Goal: Information Seeking & Learning: Learn about a topic

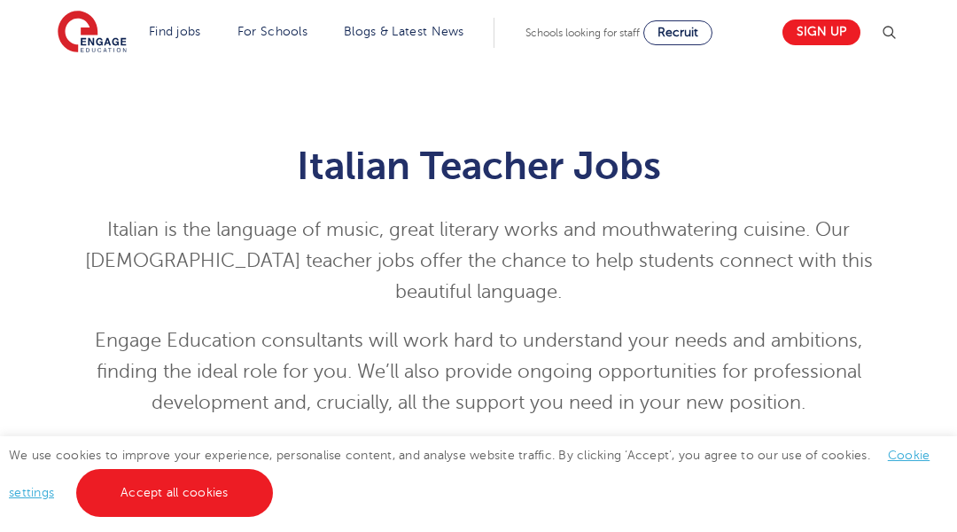
click at [89, 89] on div "Italian Teacher Jobs Italian is the language of music, great literary works and…" at bounding box center [478, 268] width 957 height 408
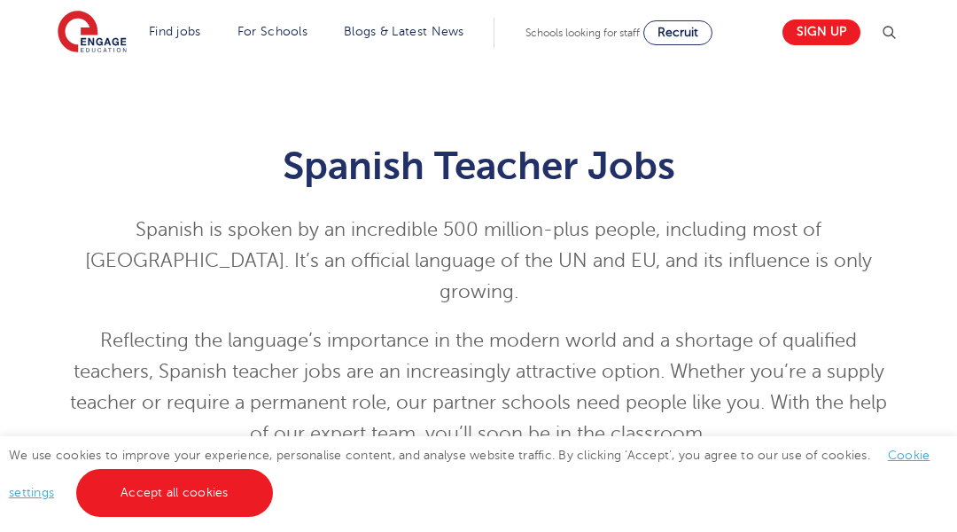
click at [89, 89] on div "Spanish Teacher Jobs Spanish is spoken by an incredible 500 million-plus people…" at bounding box center [478, 283] width 957 height 439
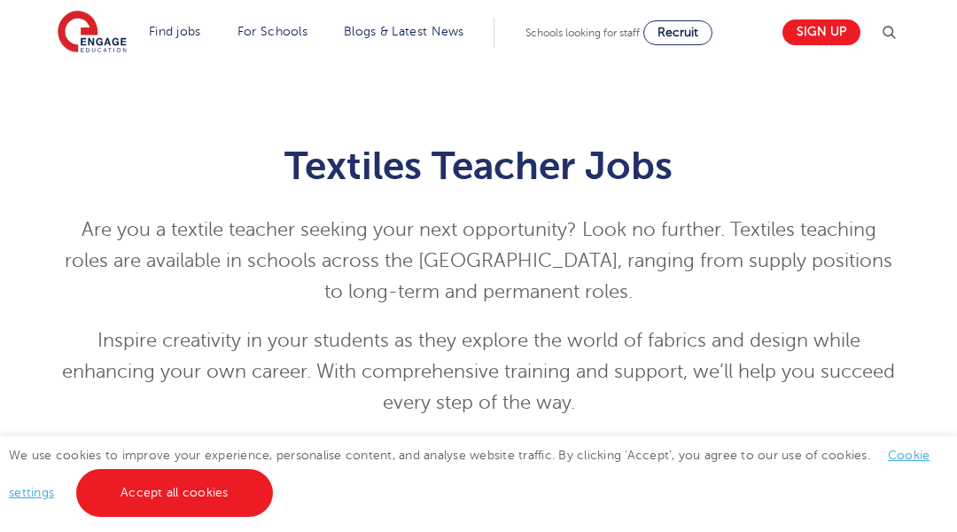
click at [89, 89] on div "Textiles Teacher Jobs Are you a textile teacher seeking your next opportunity? …" at bounding box center [478, 268] width 957 height 408
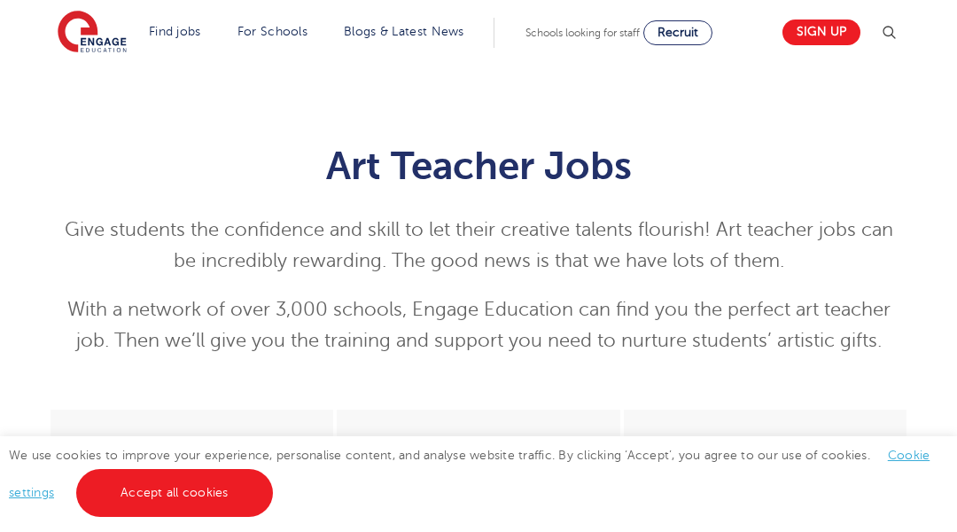
click at [89, 89] on div "Art Teacher Jobs Give students the confidence and skill to let their creative t…" at bounding box center [478, 237] width 957 height 346
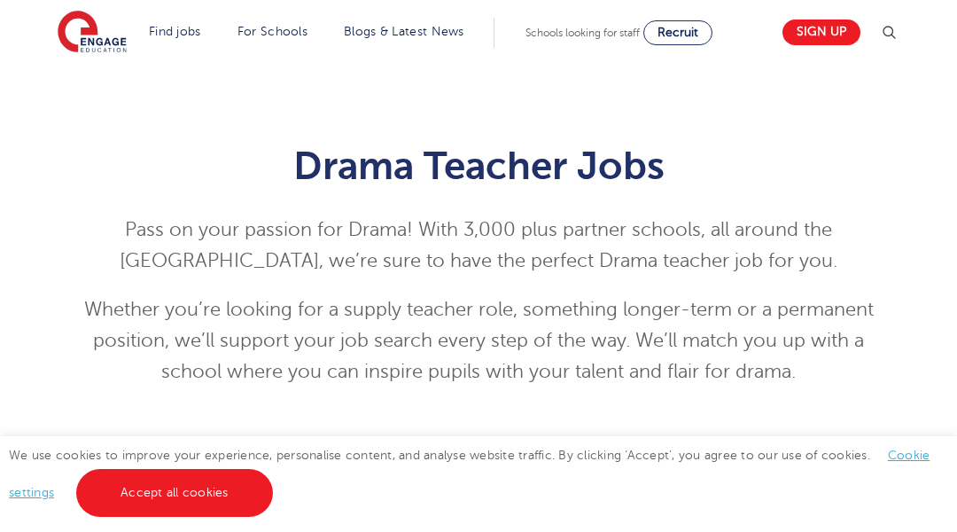
click at [89, 89] on div "Drama Teacher Jobs Pass on your passion for Drama! With 3,000 plus partner scho…" at bounding box center [478, 252] width 957 height 377
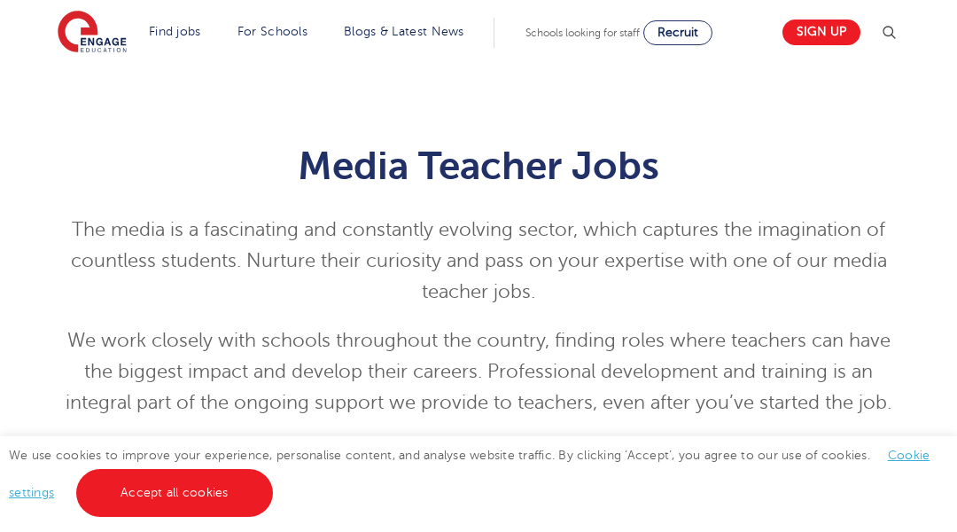
click at [89, 89] on div "Media Teacher Jobs The media is a fascinating and constantly evolving sector, w…" at bounding box center [478, 268] width 957 height 408
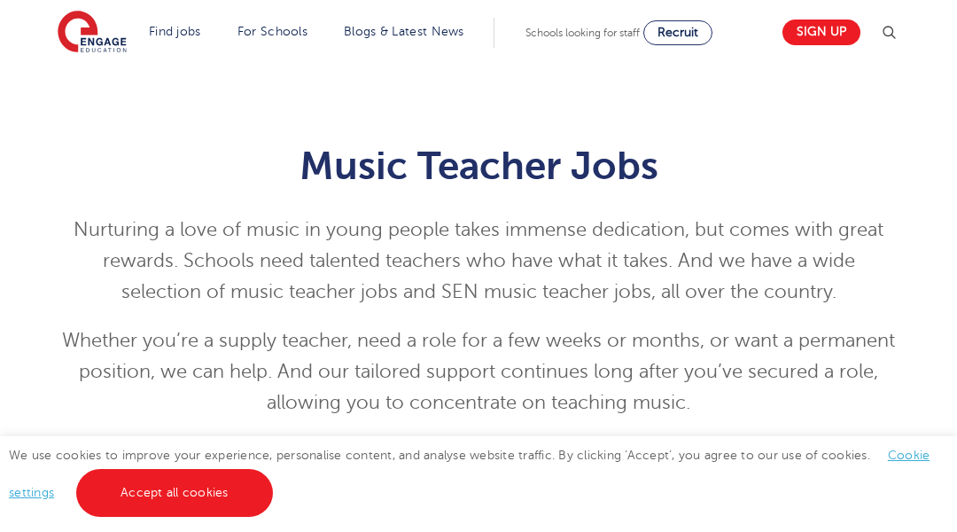
click at [89, 89] on div "Music Teacher Jobs Nurturing a love of music in young people takes immense dedi…" at bounding box center [478, 268] width 957 height 408
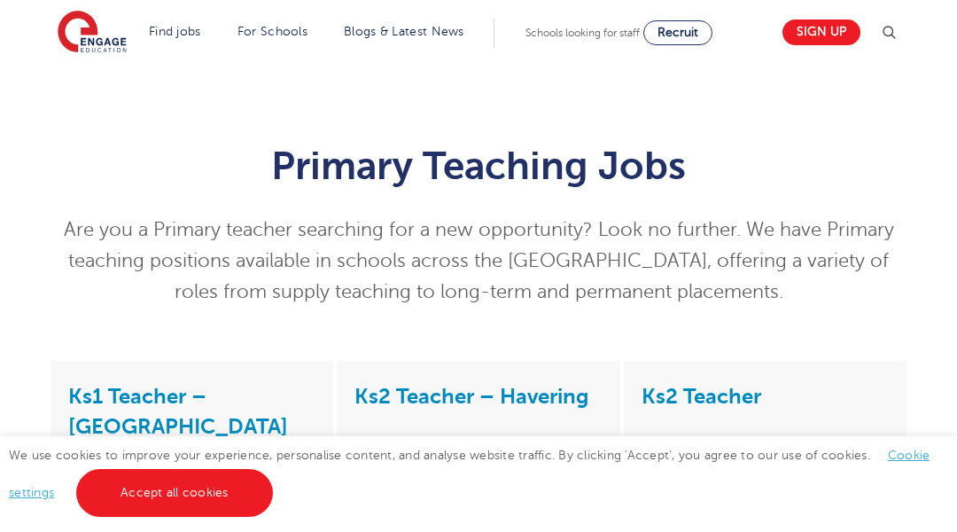
click at [89, 89] on div "Primary Teaching Jobs Are you a Primary teacher searching for a new opportunity…" at bounding box center [478, 212] width 957 height 297
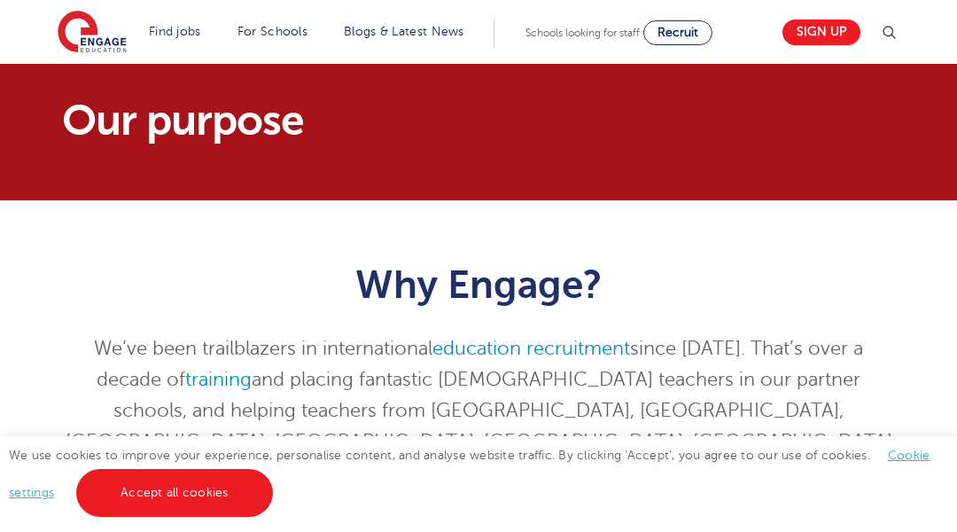
scroll to position [35, 0]
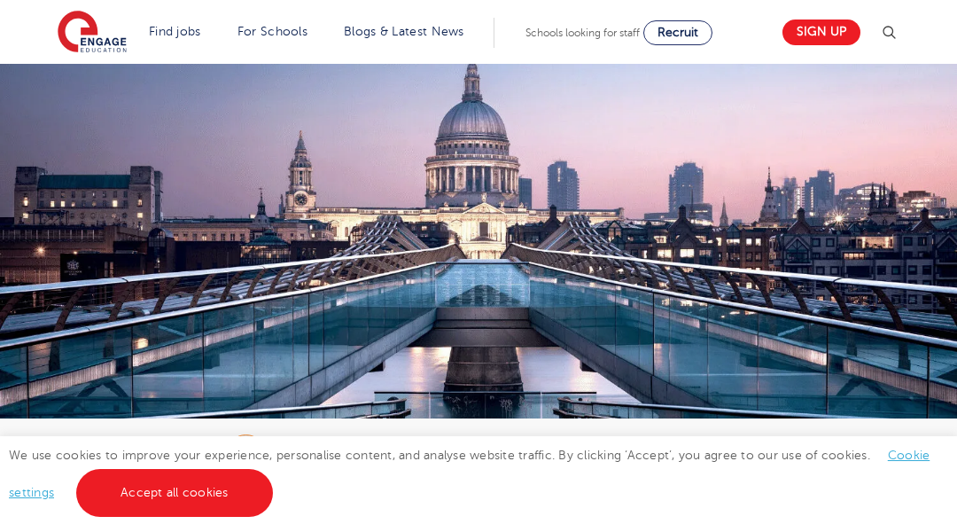
click at [89, 89] on img at bounding box center [478, 281] width 957 height 434
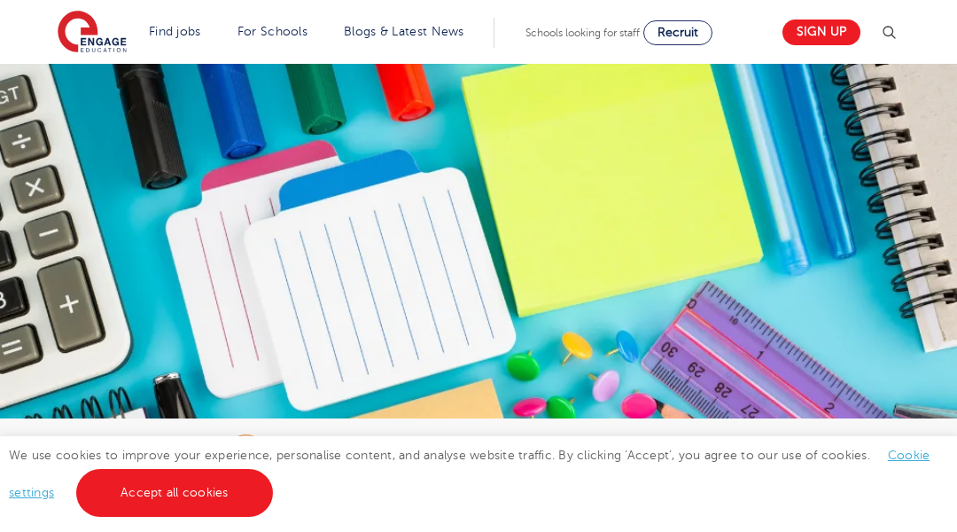
click at [89, 89] on img at bounding box center [478, 303] width 957 height 479
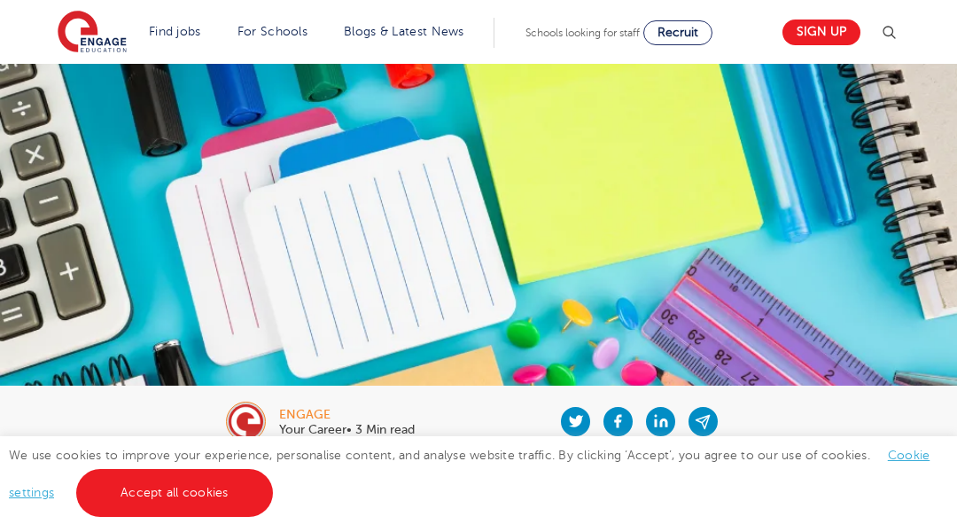
scroll to position [35, 0]
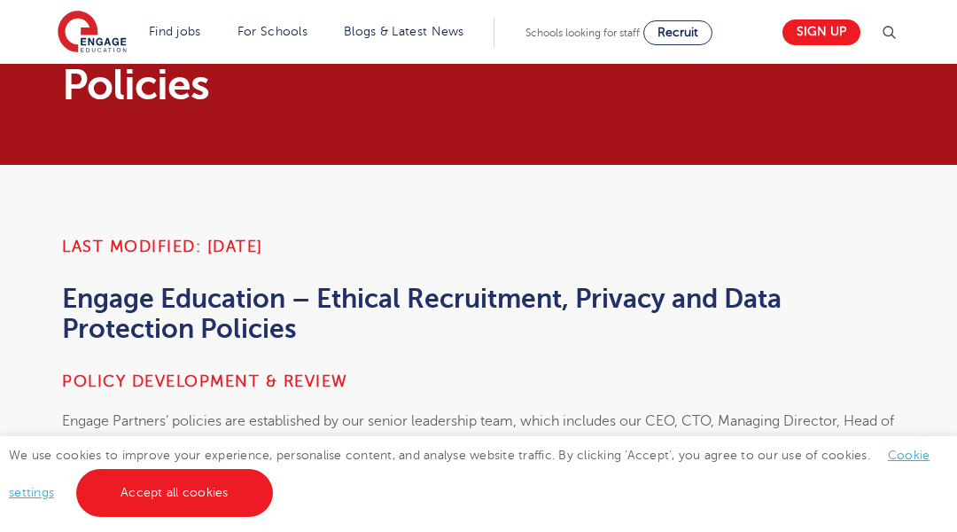
scroll to position [35, 0]
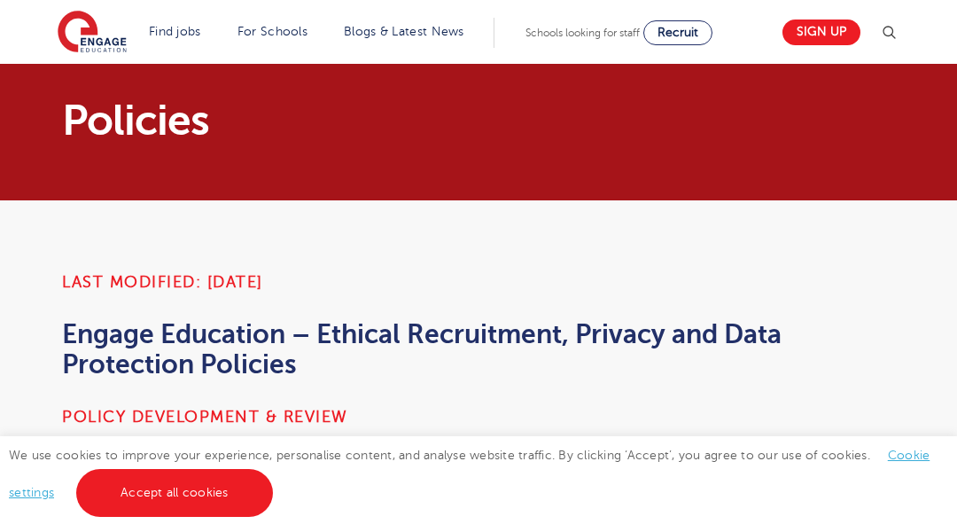
scroll to position [35, 0]
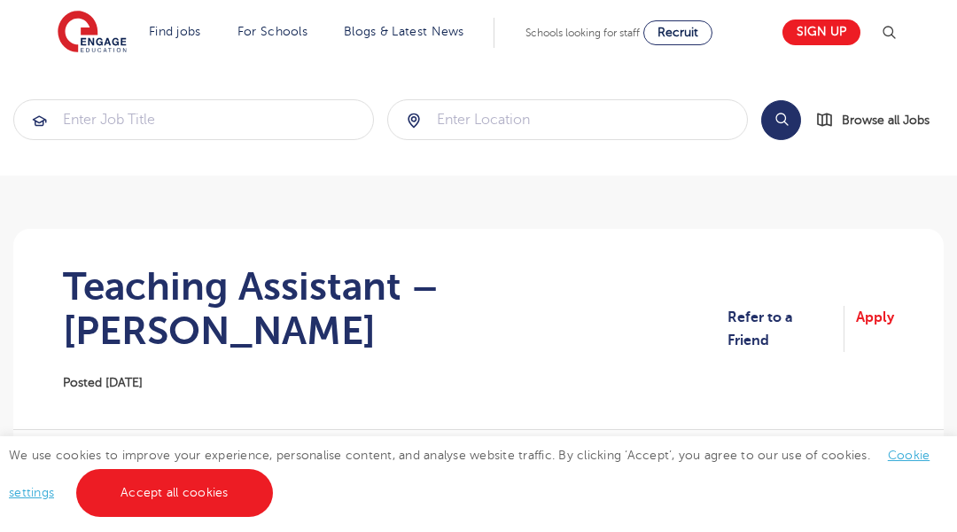
click at [89, 89] on section "Search Browse all Jobs" at bounding box center [478, 120] width 957 height 112
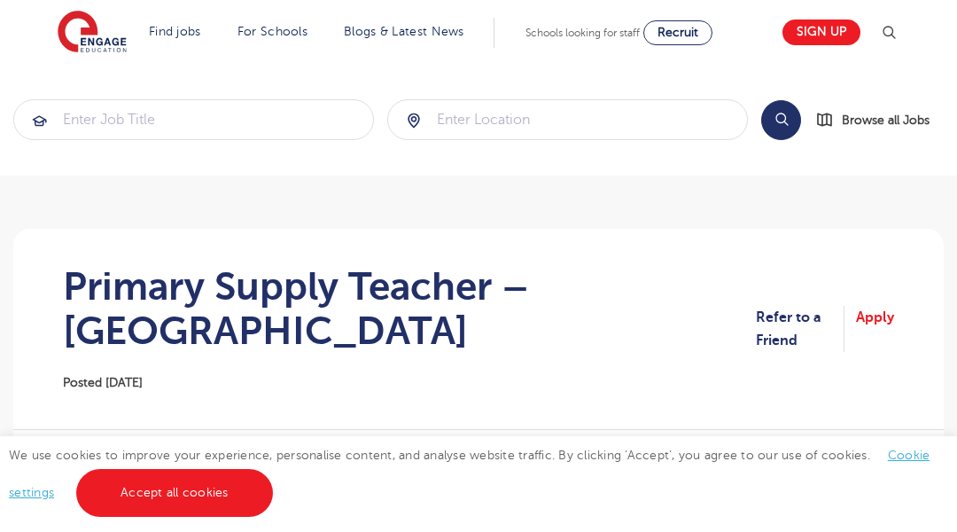
click at [89, 89] on section "Search Browse all Jobs" at bounding box center [478, 120] width 957 height 112
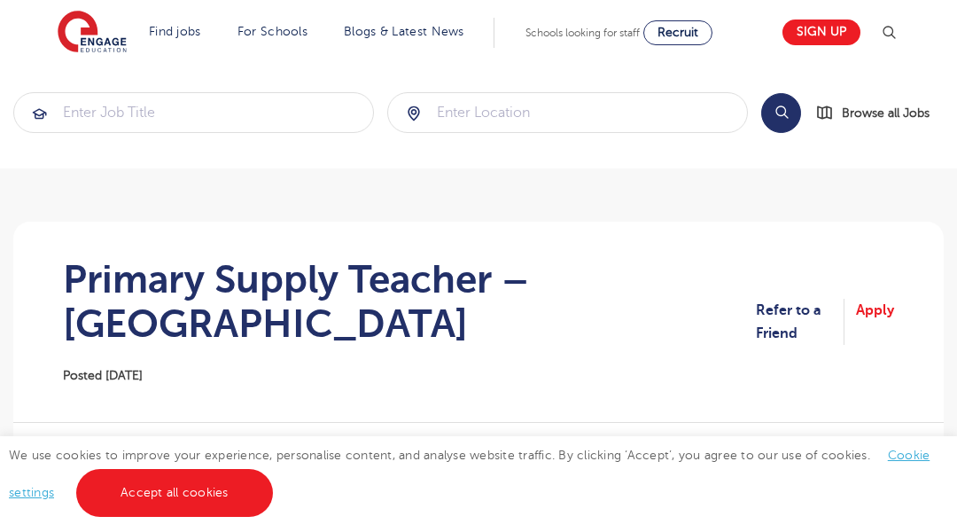
scroll to position [35, 0]
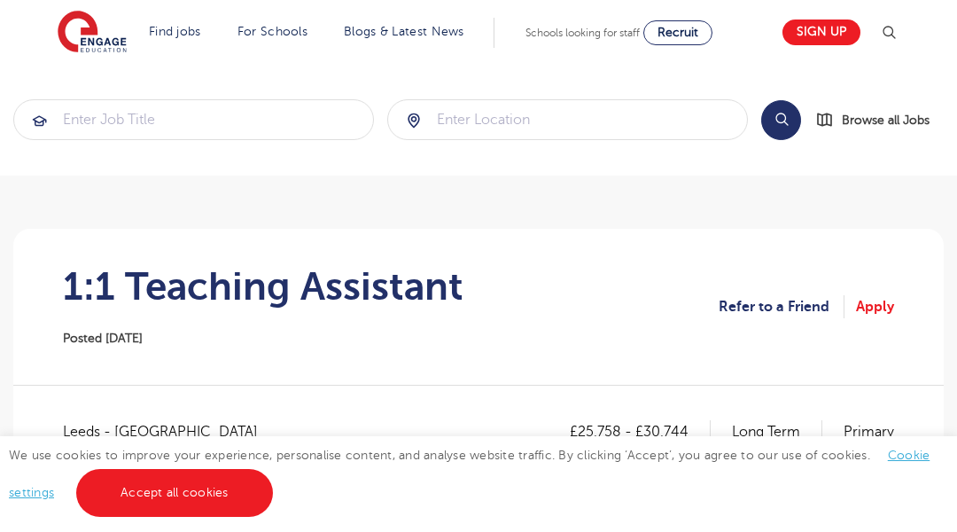
click at [89, 89] on section "Search Browse all Jobs" at bounding box center [478, 120] width 957 height 112
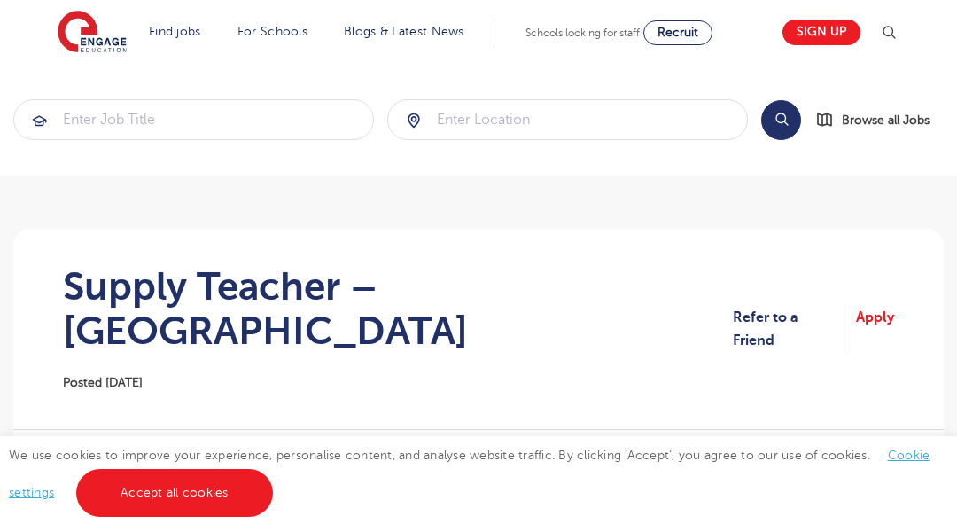
click at [89, 89] on section "Search Browse all Jobs" at bounding box center [478, 120] width 957 height 112
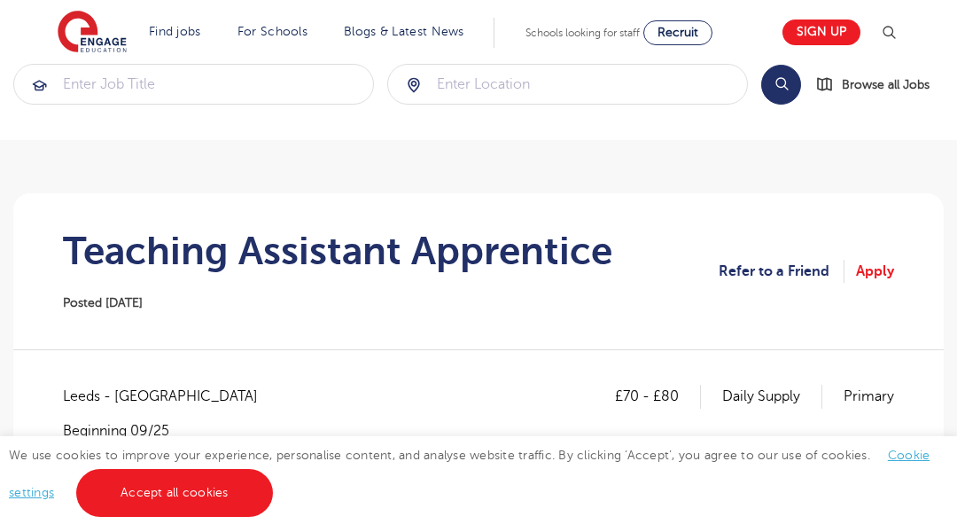
scroll to position [35, 0]
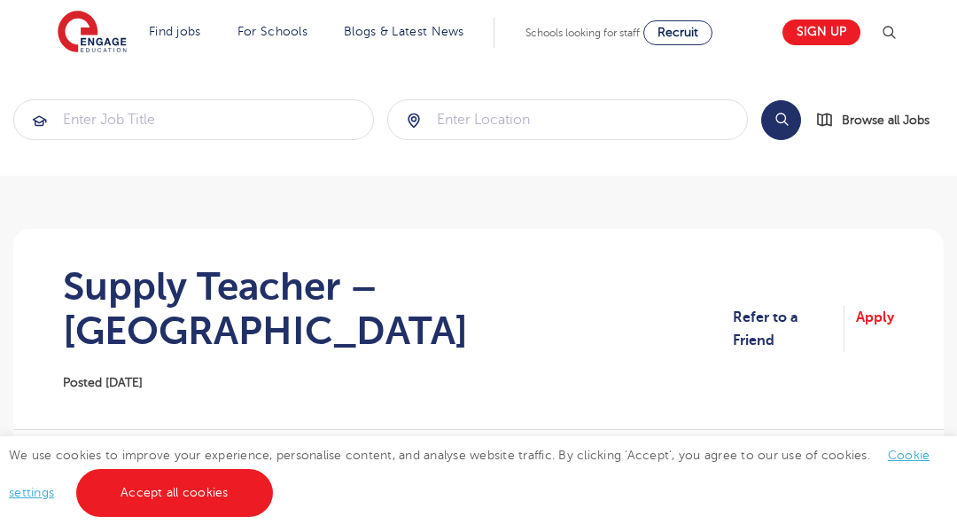
scroll to position [35, 0]
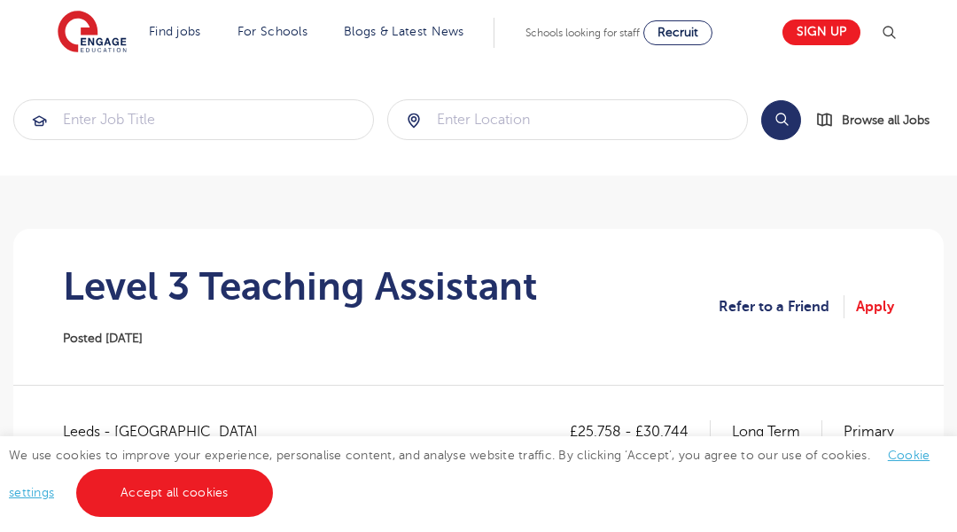
click at [89, 89] on section "Search Browse all Jobs" at bounding box center [478, 120] width 957 height 112
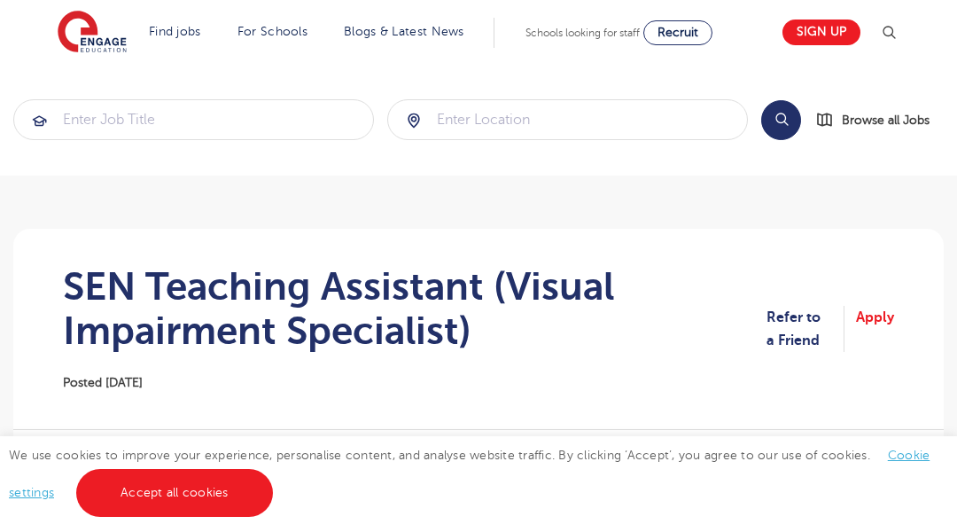
click at [89, 89] on section "Search Browse all Jobs" at bounding box center [478, 120] width 957 height 112
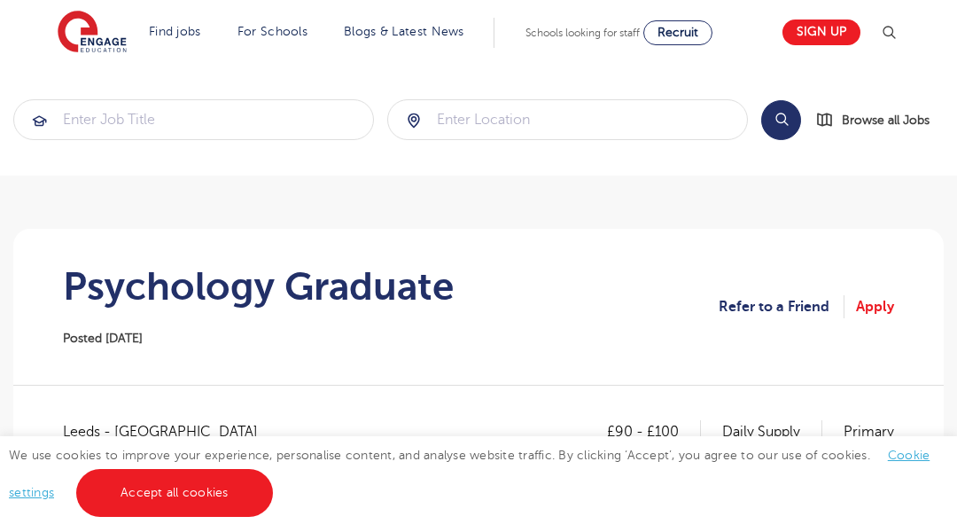
click at [89, 89] on section "Search Browse all Jobs" at bounding box center [478, 120] width 957 height 112
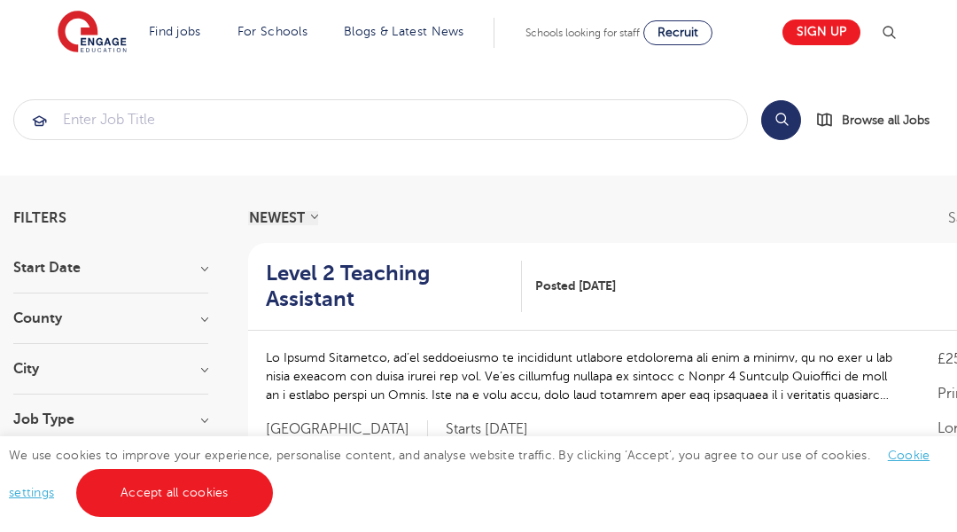
click at [89, 89] on section "Search Browse all Jobs" at bounding box center [478, 120] width 957 height 112
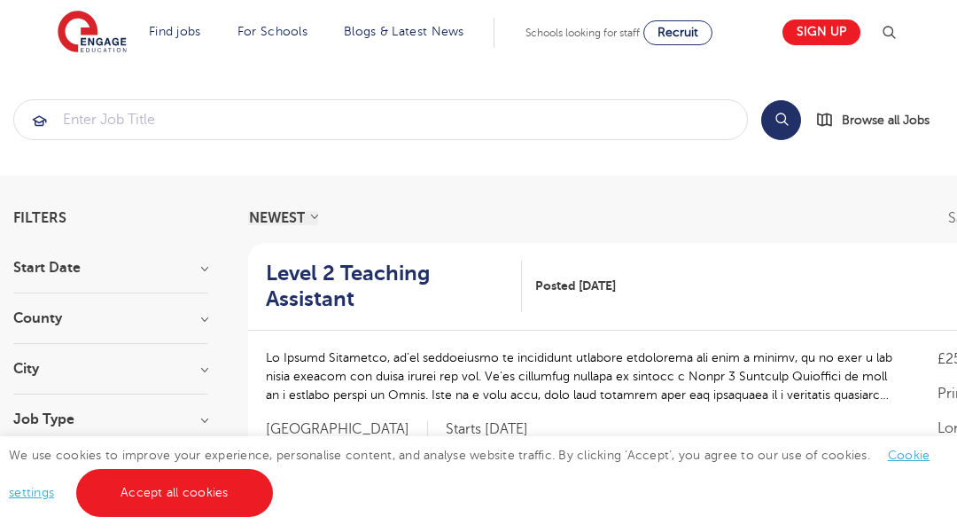
scroll to position [35, 0]
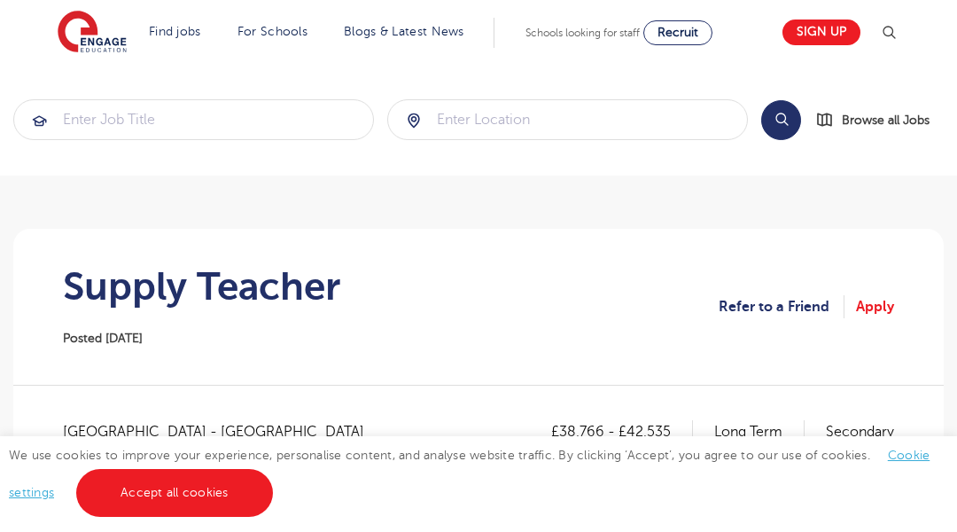
scroll to position [35, 0]
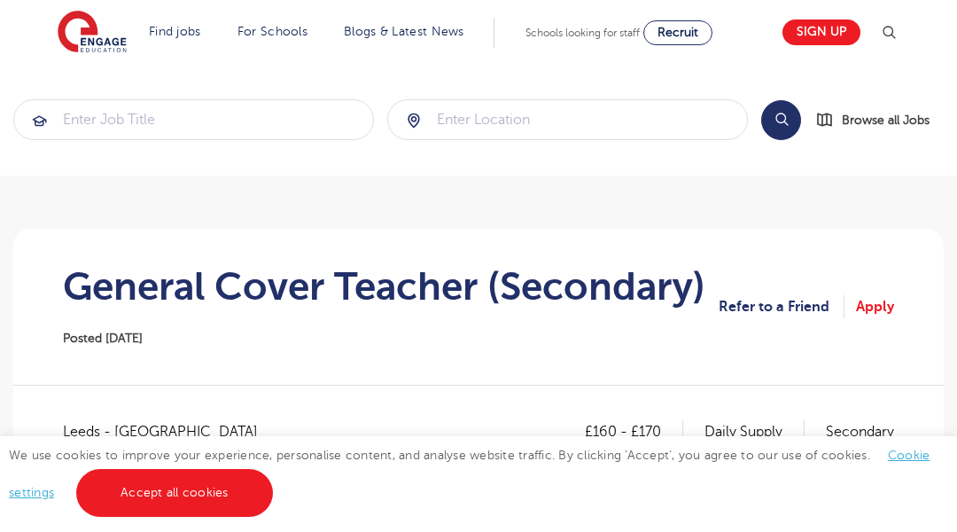
click at [89, 89] on section "Search Browse all Jobs" at bounding box center [478, 120] width 957 height 112
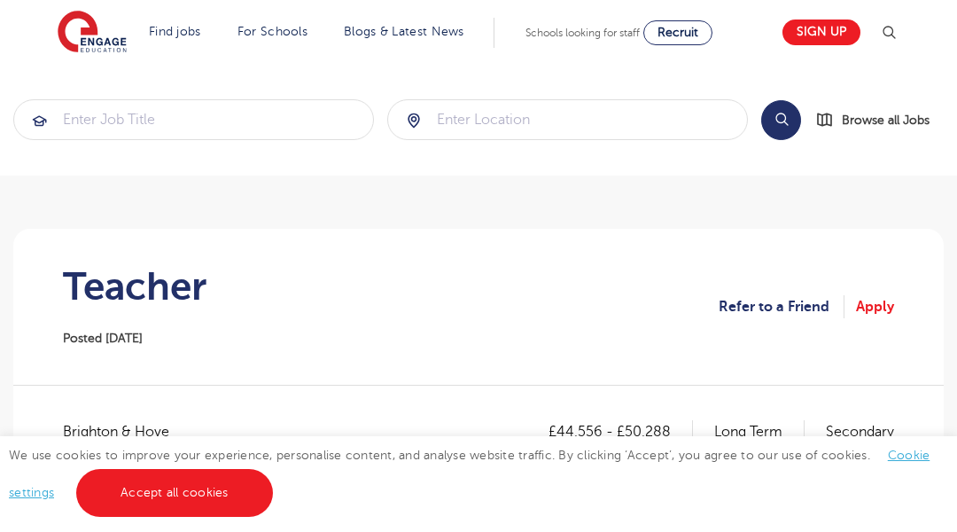
click at [89, 89] on section "Search Browse all Jobs" at bounding box center [478, 120] width 957 height 112
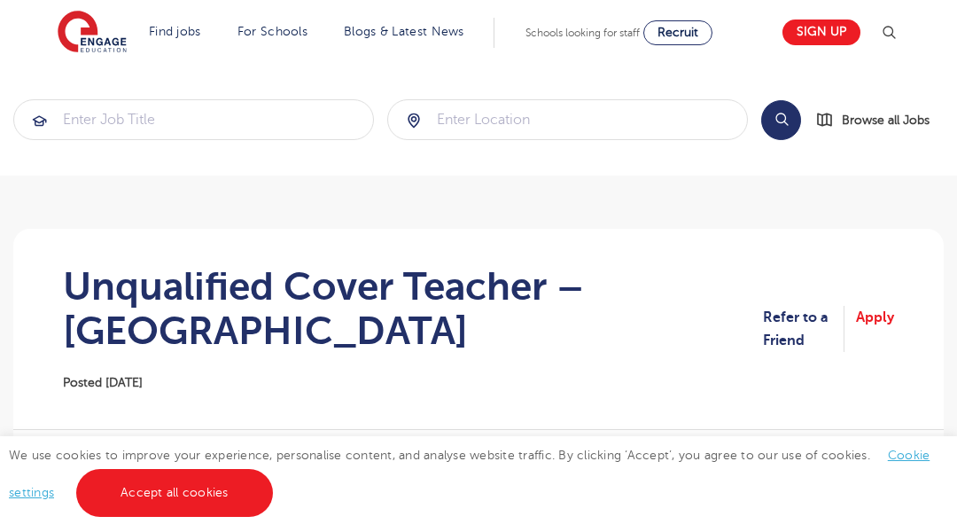
click at [89, 89] on section "Search Browse all Jobs" at bounding box center [478, 120] width 957 height 112
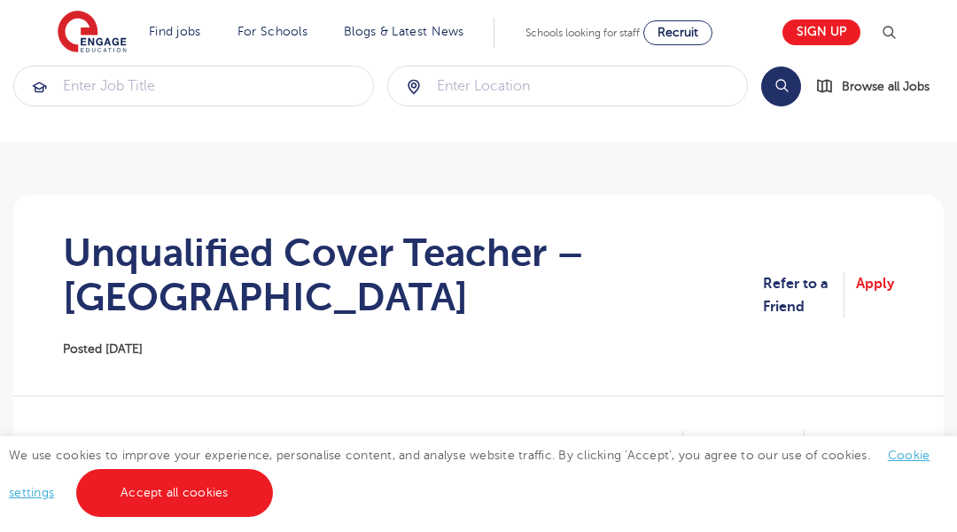
scroll to position [35, 0]
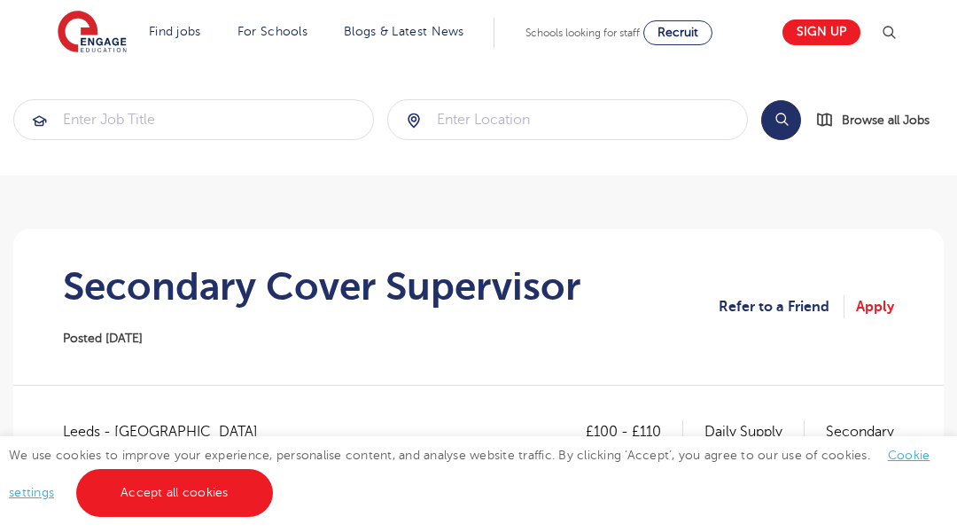
scroll to position [35, 0]
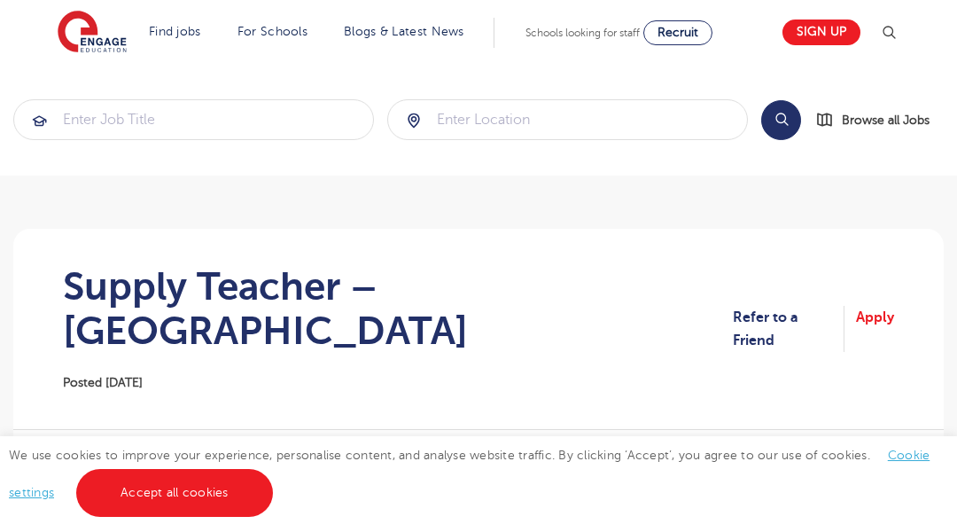
click at [89, 89] on section "Search Browse all Jobs" at bounding box center [478, 120] width 957 height 112
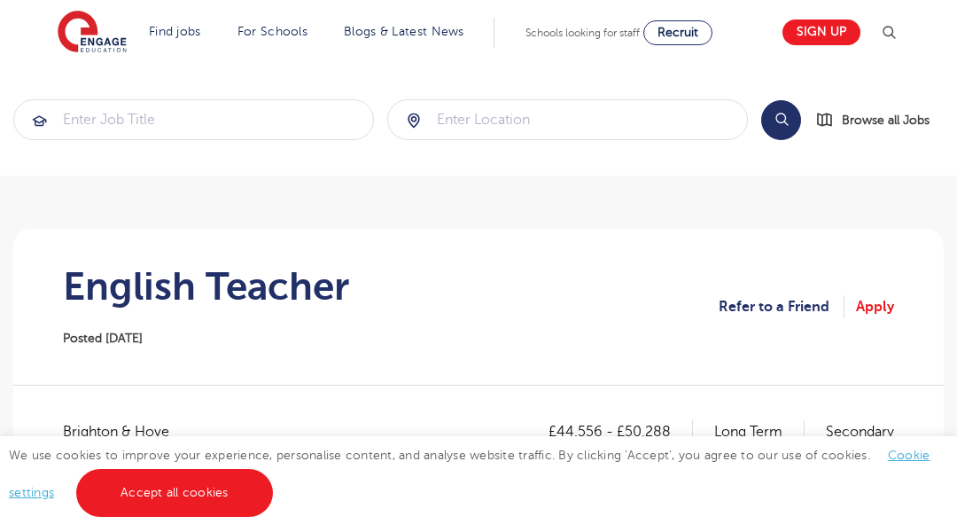
scroll to position [35, 0]
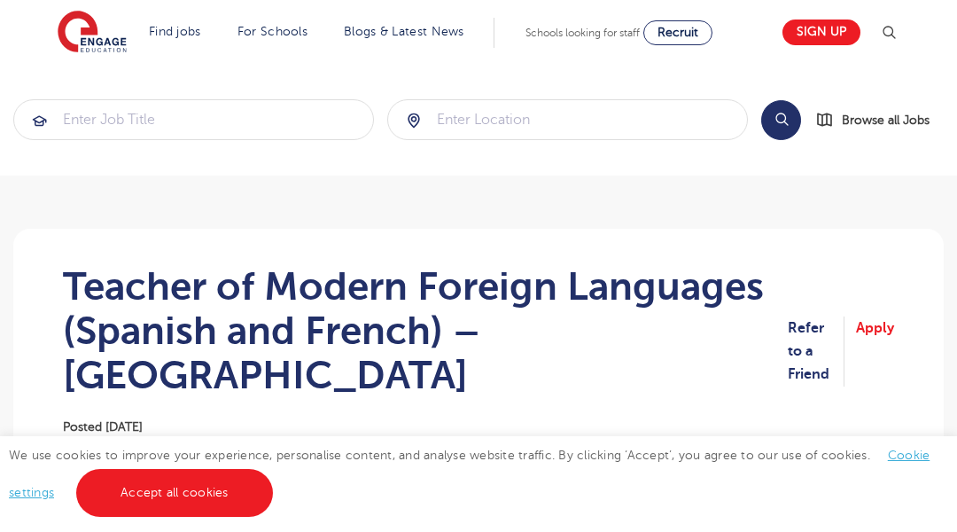
scroll to position [35, 0]
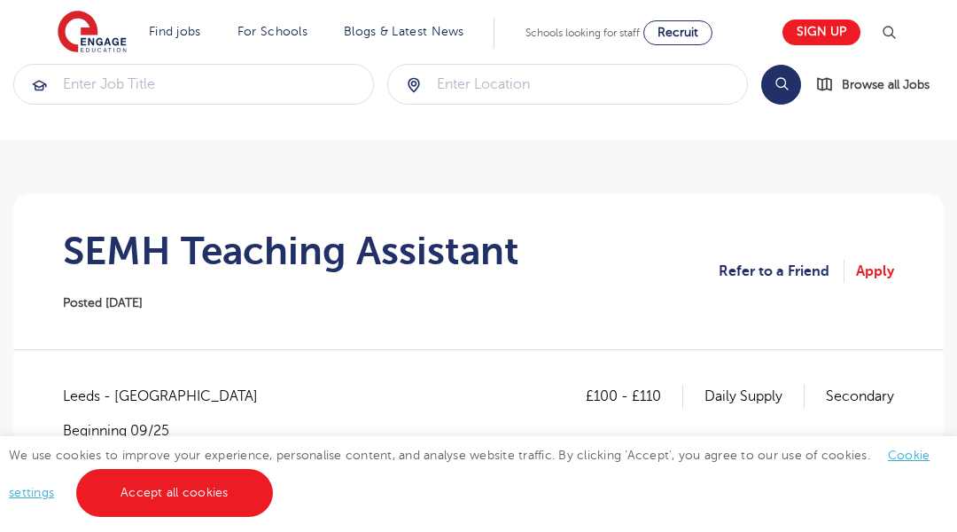
scroll to position [35, 0]
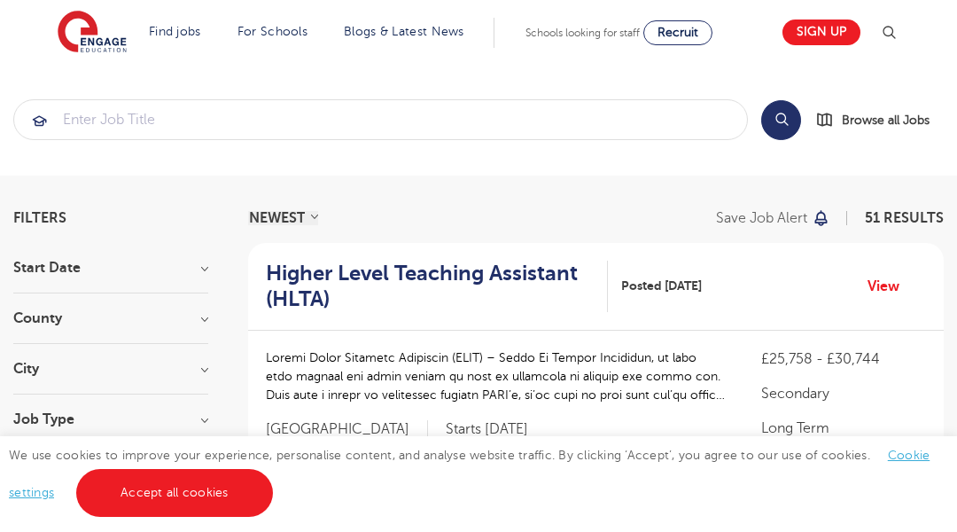
click at [89, 89] on section "Search Browse all Jobs" at bounding box center [478, 120] width 957 height 112
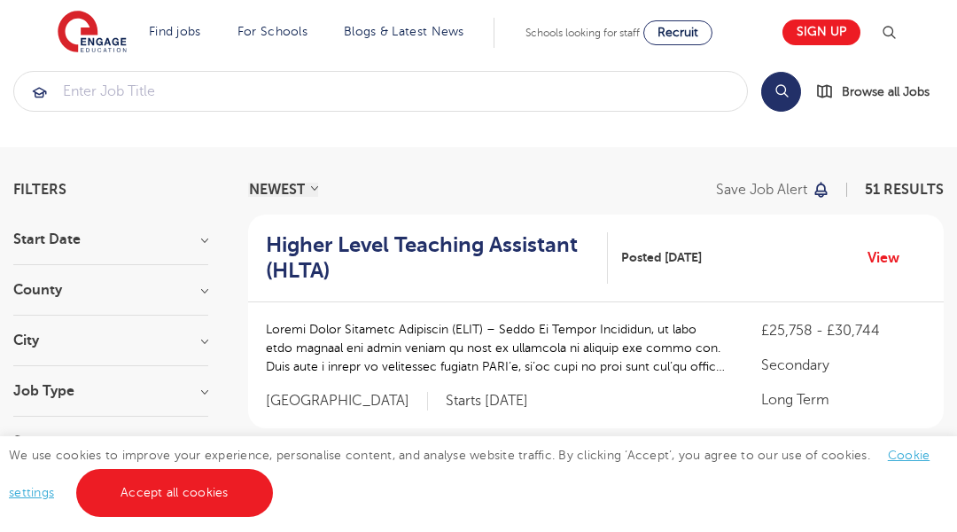
scroll to position [35, 0]
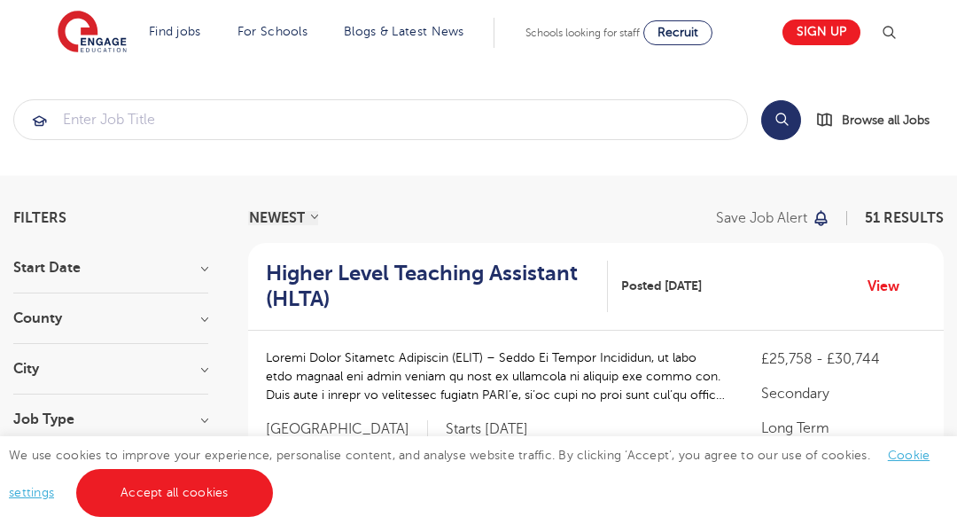
scroll to position [35, 0]
click at [89, 89] on section "Search Browse all Jobs" at bounding box center [478, 120] width 957 height 112
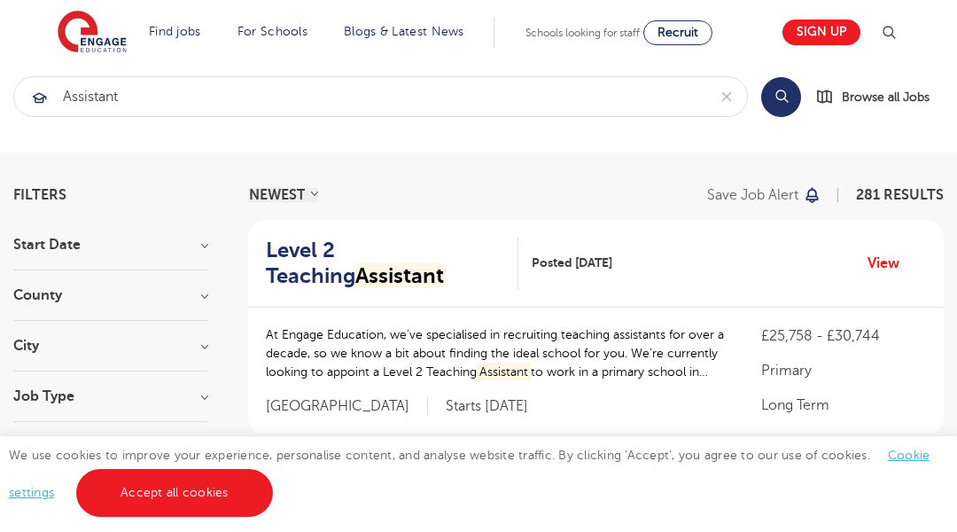
scroll to position [35, 0]
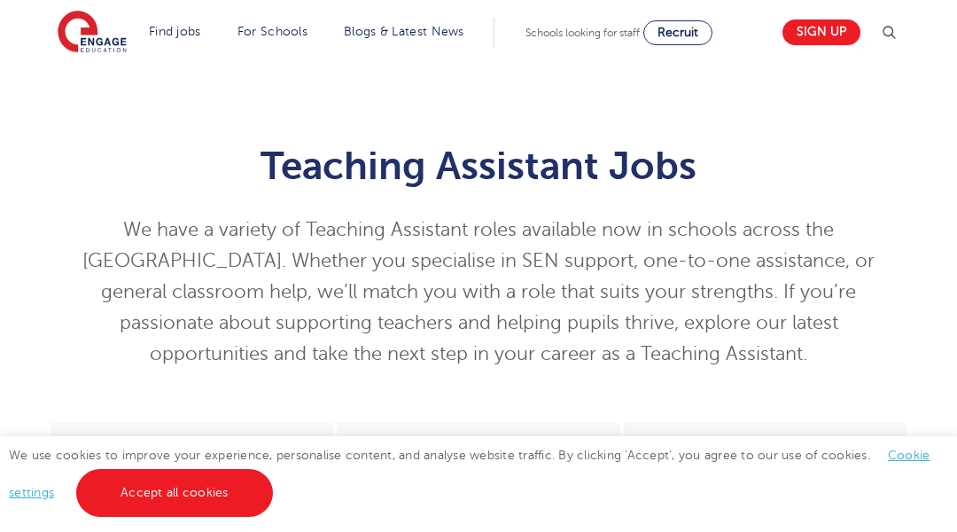
click at [89, 89] on div "Teaching Assistant Jobs We have a variety of Teaching Assistant roles available…" at bounding box center [478, 243] width 957 height 359
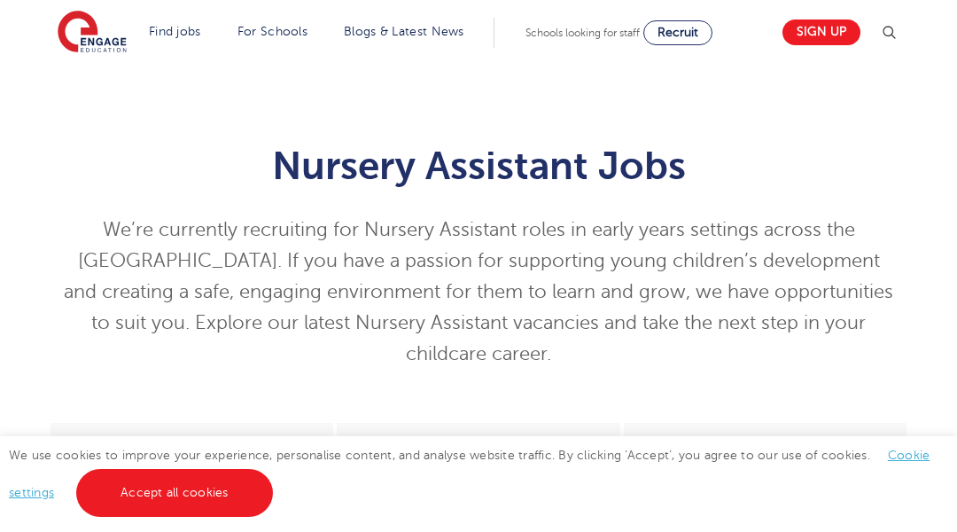
click at [89, 89] on div "Nursery Assistant Jobs We’re currently recruiting for Nursery Assistant roles i…" at bounding box center [478, 243] width 957 height 359
